Goal: Information Seeking & Learning: Learn about a topic

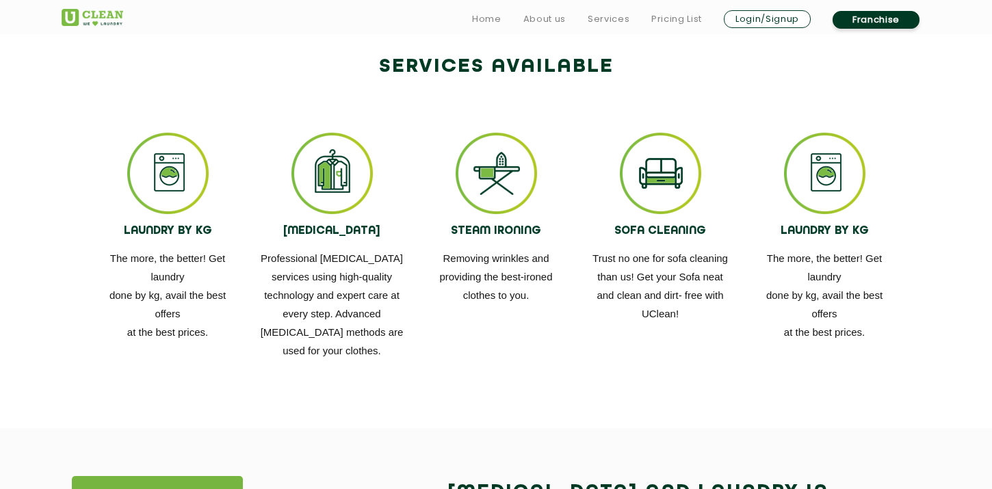
scroll to position [776, 0]
click at [494, 165] on img at bounding box center [496, 172] width 81 height 81
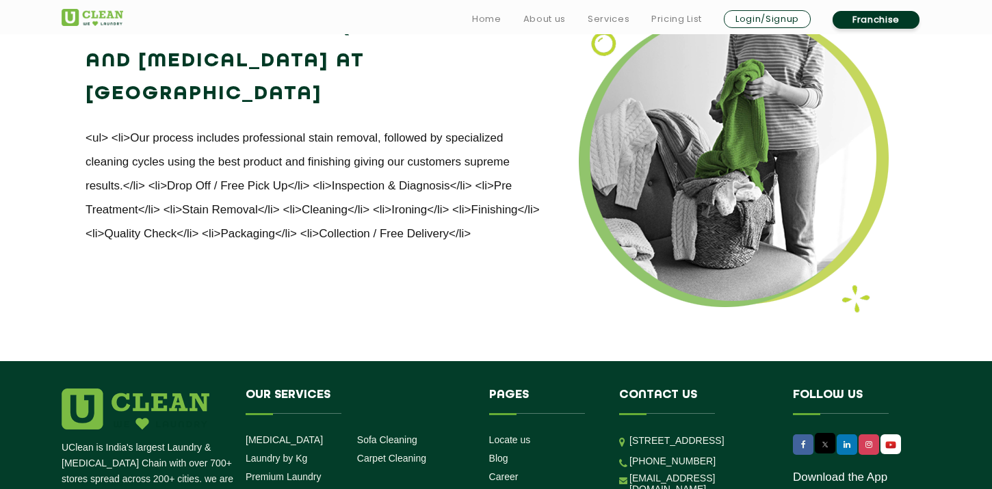
scroll to position [1715, 0]
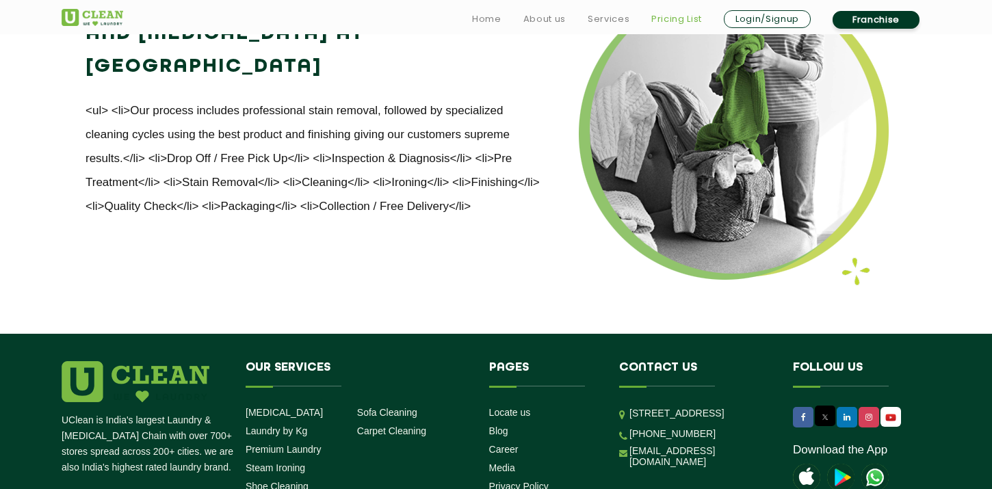
click at [681, 21] on link "Pricing List" at bounding box center [676, 19] width 51 height 16
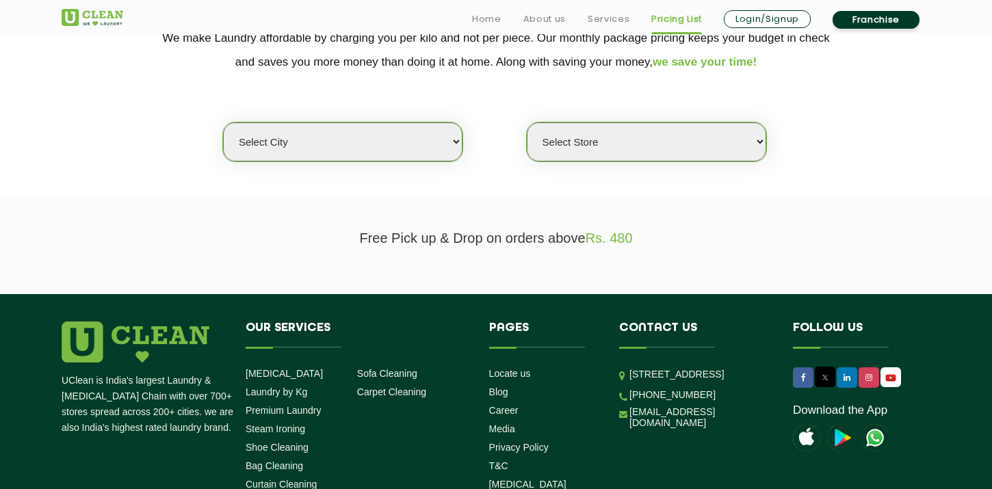
scroll to position [321, 0]
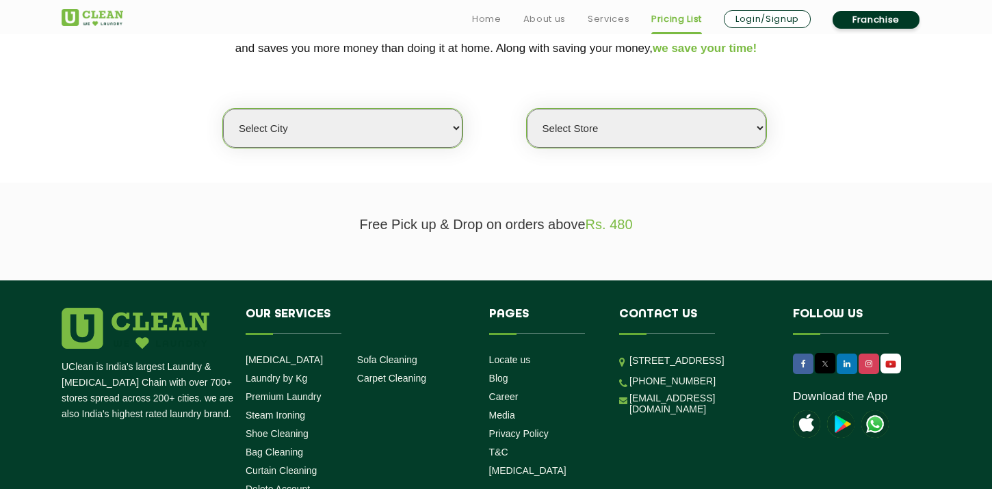
click at [427, 133] on select "Select city [GEOGRAPHIC_DATA] [GEOGRAPHIC_DATA] [GEOGRAPHIC_DATA] [GEOGRAPHIC_D…" at bounding box center [342, 128] width 239 height 39
select select "8"
click at [223, 109] on select "Select city [GEOGRAPHIC_DATA] [GEOGRAPHIC_DATA] [GEOGRAPHIC_DATA] [GEOGRAPHIC_D…" at bounding box center [342, 128] width 239 height 39
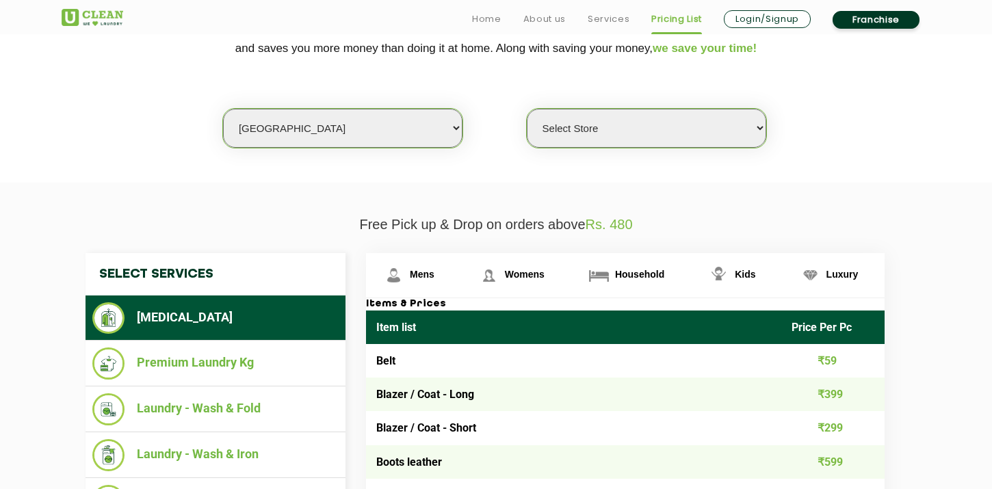
click at [606, 129] on select "Select Store [GEOGRAPHIC_DATA] [GEOGRAPHIC_DATA] [GEOGRAPHIC_DATA] [GEOGRAPHIC_…" at bounding box center [646, 128] width 239 height 39
click at [527, 109] on select "Select Store [GEOGRAPHIC_DATA] [GEOGRAPHIC_DATA] [GEOGRAPHIC_DATA] [GEOGRAPHIC_…" at bounding box center [646, 128] width 239 height 39
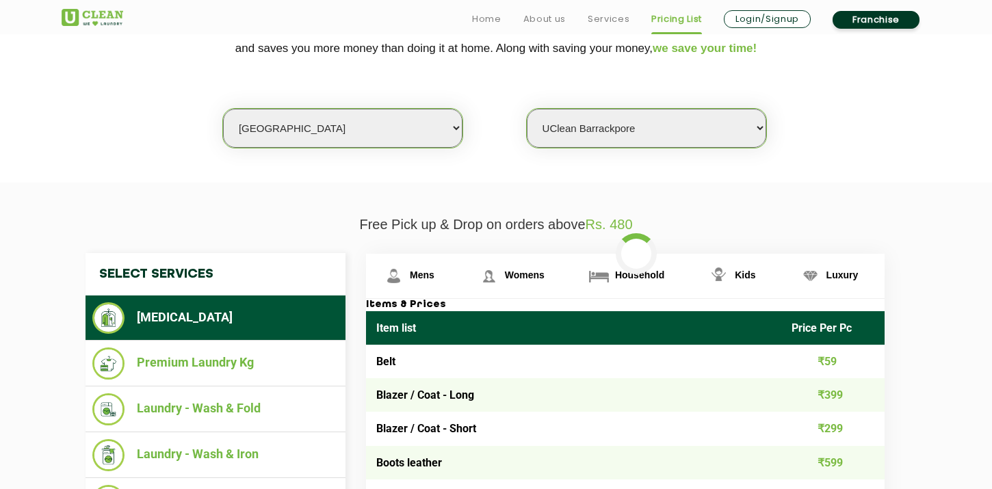
click at [605, 128] on select "Select Store [GEOGRAPHIC_DATA] [GEOGRAPHIC_DATA] [GEOGRAPHIC_DATA] [GEOGRAPHIC_…" at bounding box center [646, 128] width 239 height 39
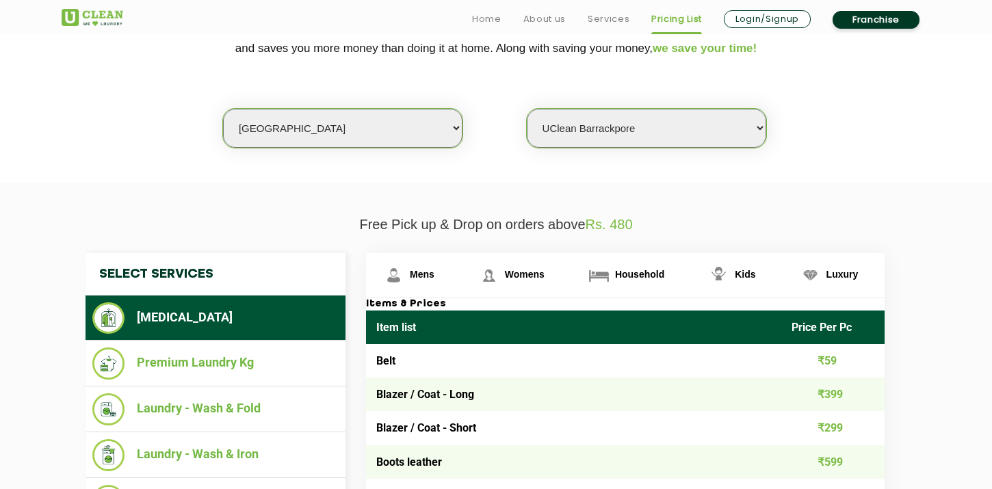
select select "498"
click at [527, 109] on select "Select Store [GEOGRAPHIC_DATA] [GEOGRAPHIC_DATA] [GEOGRAPHIC_DATA] [GEOGRAPHIC_…" at bounding box center [646, 128] width 239 height 39
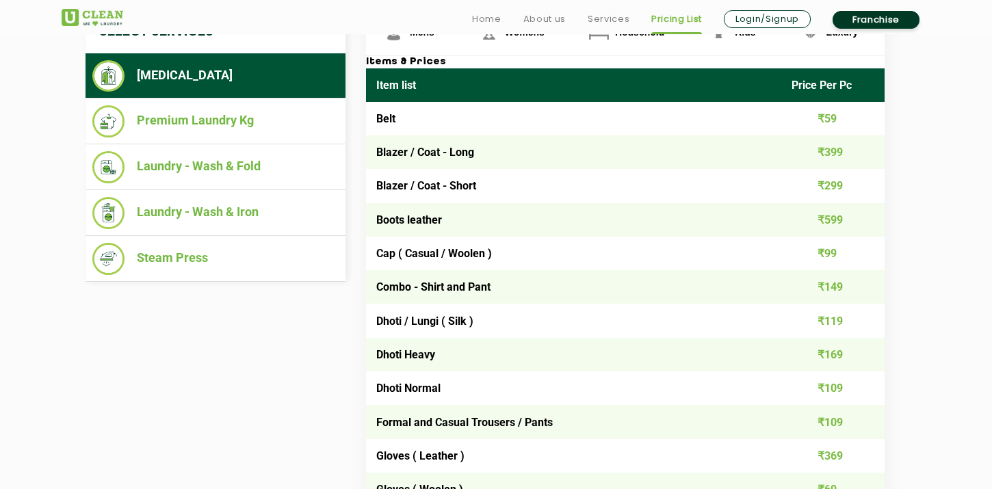
scroll to position [565, 0]
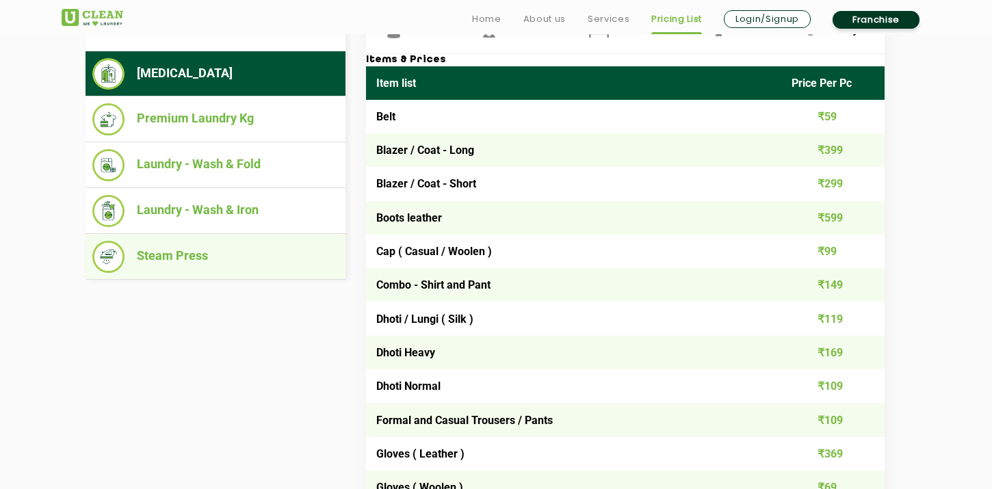
click at [219, 244] on li "Steam Press" at bounding box center [215, 257] width 246 height 32
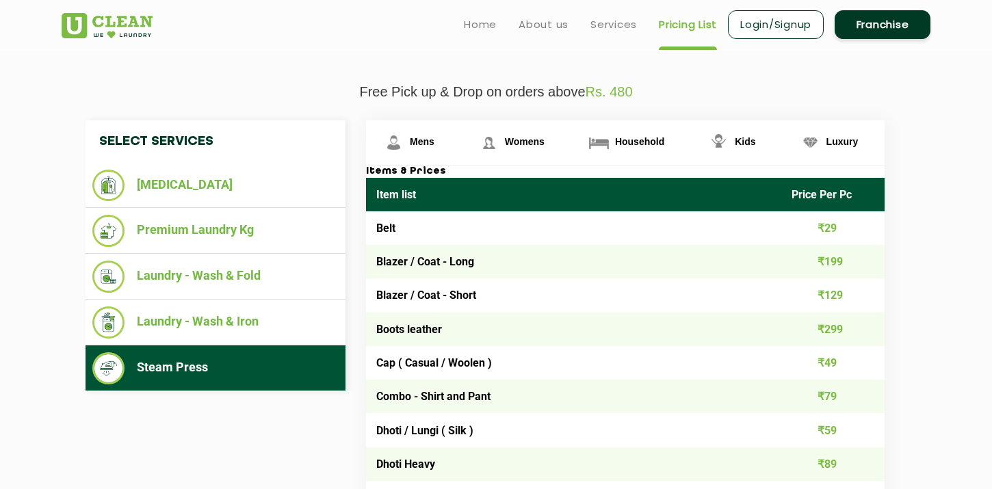
scroll to position [0, 0]
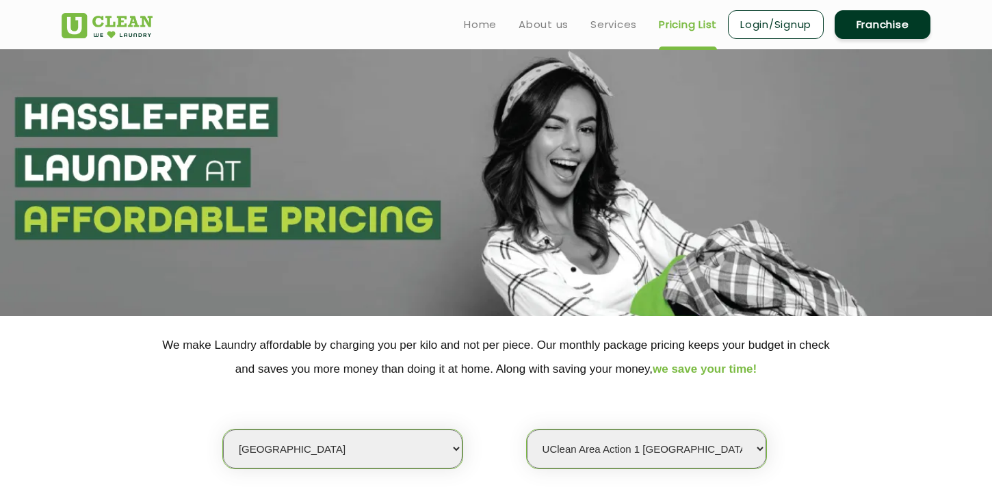
scroll to position [1715, 0]
